Goal: Task Accomplishment & Management: Manage account settings

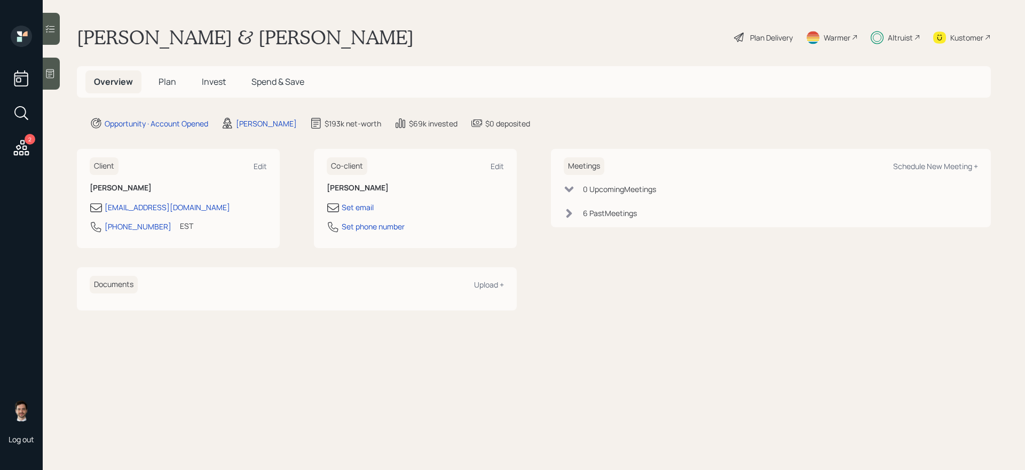
click at [157, 77] on h5 "Plan" at bounding box center [167, 81] width 35 height 23
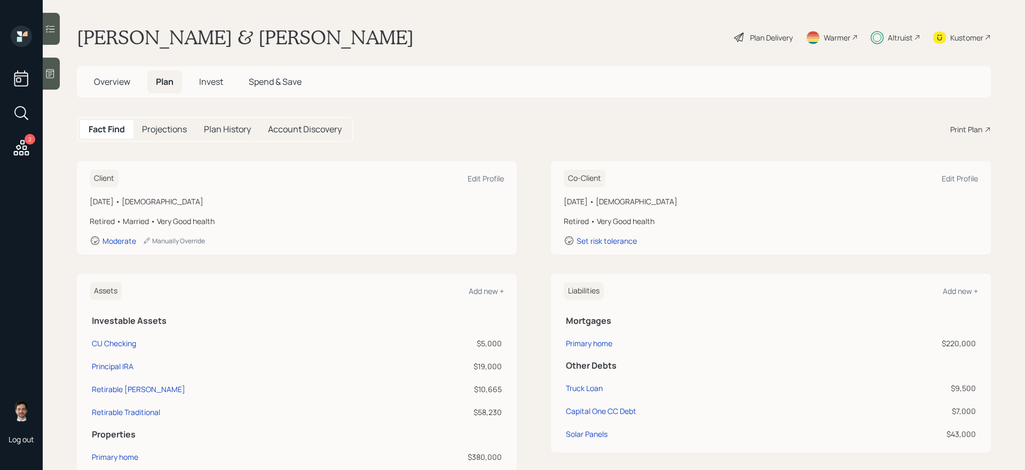
click at [217, 85] on span "Invest" at bounding box center [211, 82] width 24 height 12
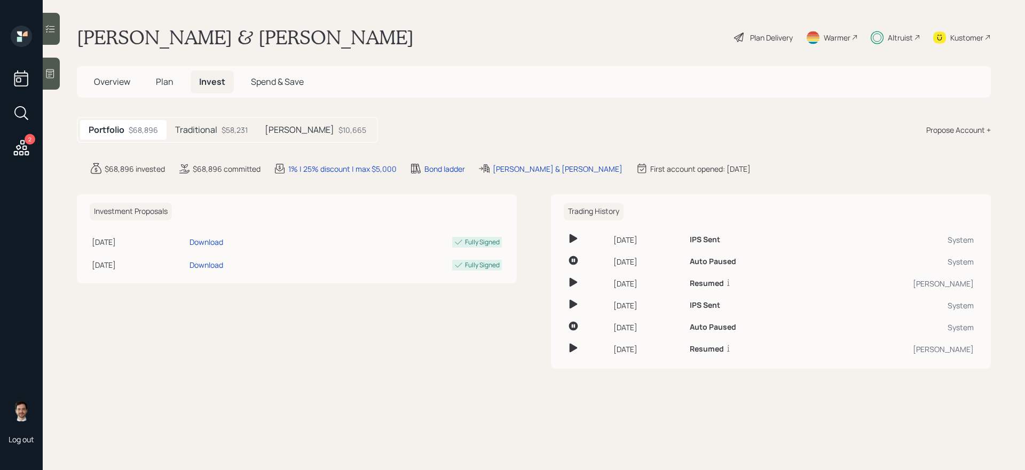
click at [207, 128] on h5 "Traditional" at bounding box center [196, 130] width 42 height 10
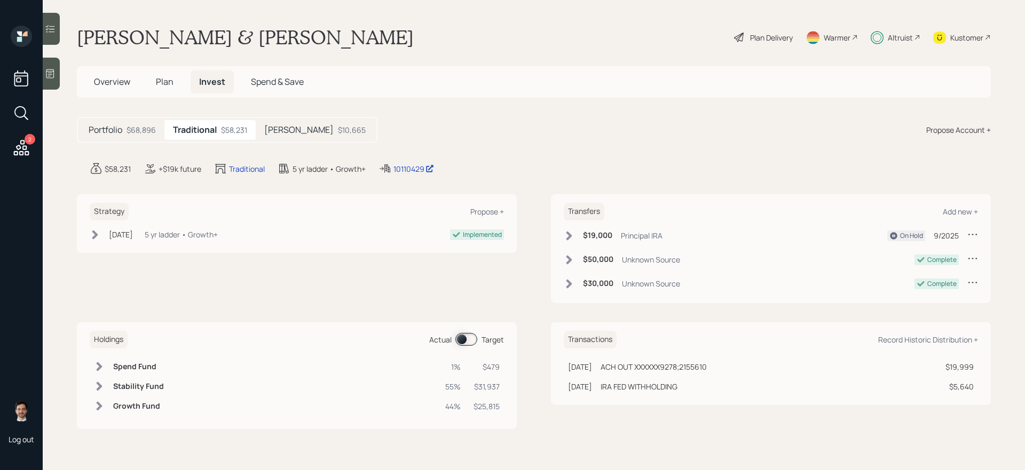
click at [569, 259] on icon at bounding box center [569, 260] width 11 height 11
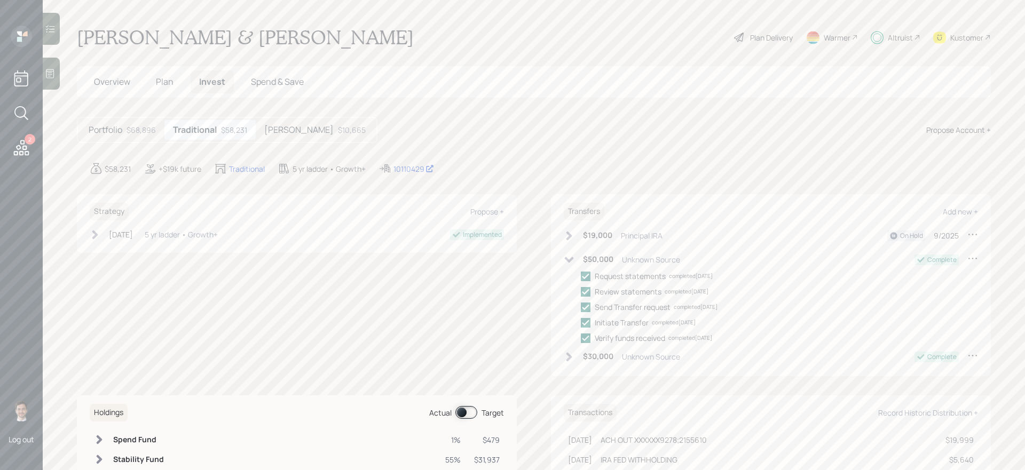
click at [569, 259] on icon at bounding box center [569, 260] width 9 height 6
